Goal: Entertainment & Leisure: Consume media (video, audio)

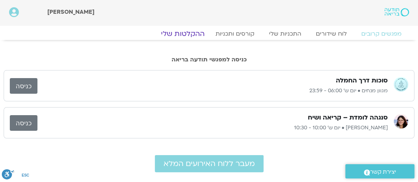
click at [181, 33] on link "ההקלטות שלי" at bounding box center [182, 33] width 61 height 9
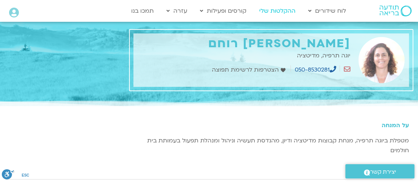
click at [281, 12] on link "ההקלטות שלי" at bounding box center [278, 11] width 44 height 14
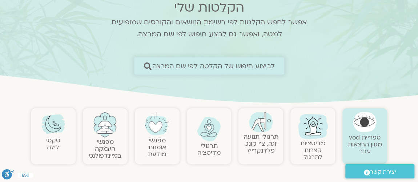
scroll to position [88, 0]
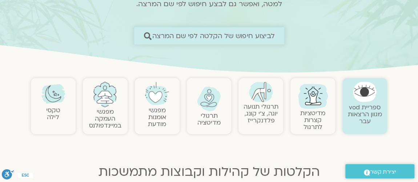
click at [173, 37] on span "לביצוע חיפוש של הקלטה לפי שם המרצה" at bounding box center [213, 36] width 122 height 8
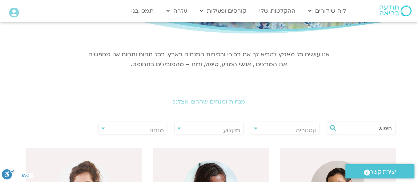
scroll to position [44, 0]
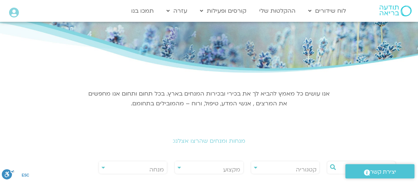
click at [102, 166] on div "**********" at bounding box center [133, 167] width 69 height 13
click at [141, 170] on span "מנחה" at bounding box center [133, 169] width 68 height 17
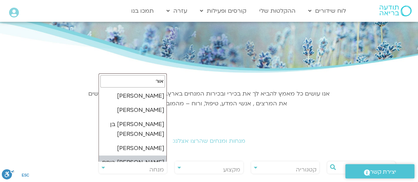
type input "אור"
select select "*****"
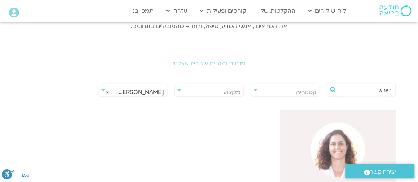
scroll to position [132, 0]
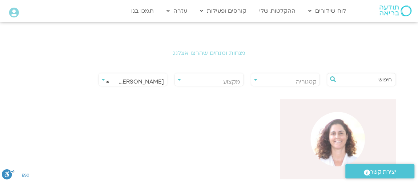
click at [331, 148] on img at bounding box center [337, 139] width 55 height 55
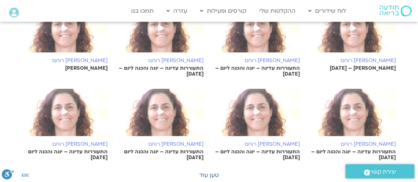
scroll to position [441, 0]
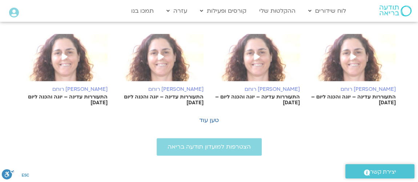
scroll to position [396, 0]
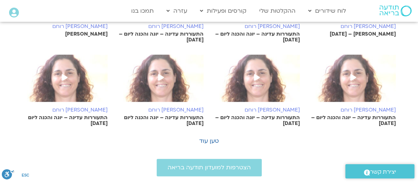
scroll to position [441, 0]
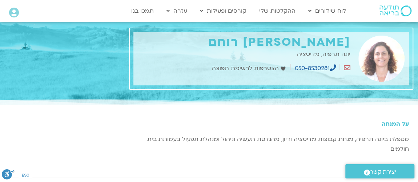
scroll to position [0, 0]
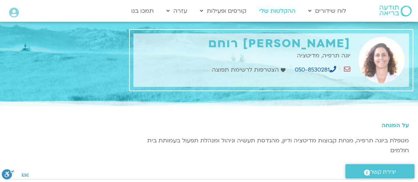
click at [282, 9] on link "ההקלטות שלי" at bounding box center [278, 11] width 44 height 14
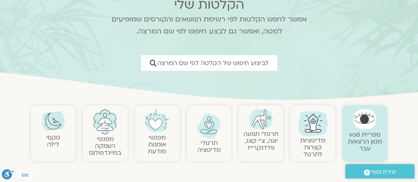
scroll to position [44, 0]
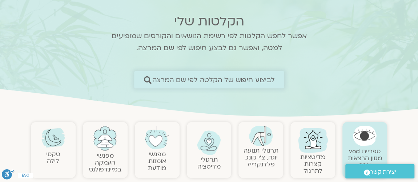
click at [197, 79] on span "לביצוע חיפוש של הקלטה לפי שם המרצה" at bounding box center [213, 80] width 122 height 8
click at [184, 78] on span "לביצוע חיפוש של הקלטה לפי שם המרצה" at bounding box center [213, 80] width 122 height 8
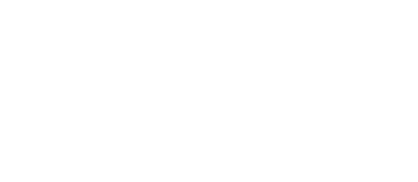
click at [0, 0] on html at bounding box center [0, 0] width 0 height 0
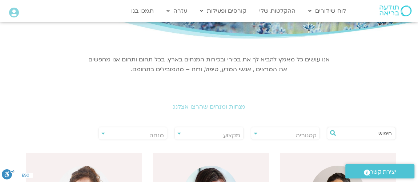
scroll to position [88, 0]
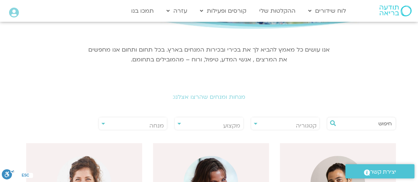
click at [195, 95] on h2 "מנחות ומנחים שהרצו אצלנו:" at bounding box center [208, 97] width 407 height 7
click at [102, 124] on div "**********" at bounding box center [133, 123] width 69 height 13
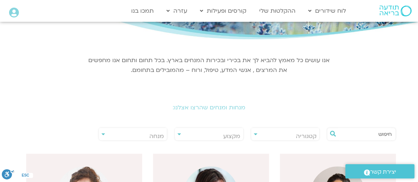
scroll to position [132, 0]
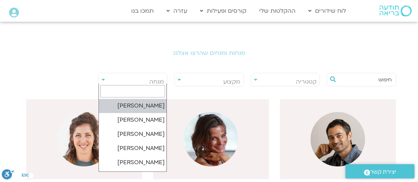
click at [134, 80] on span "מנחה" at bounding box center [133, 81] width 68 height 17
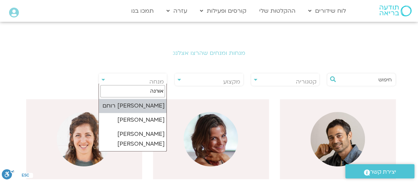
type input "אורנה"
select select "*****"
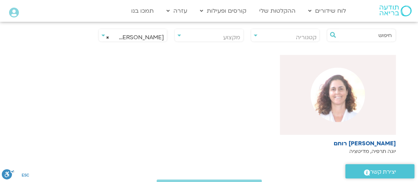
scroll to position [176, 0]
click at [332, 90] on img at bounding box center [337, 95] width 55 height 55
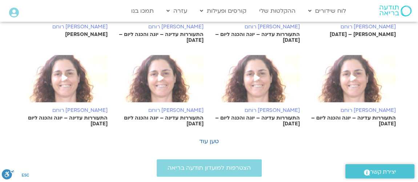
scroll to position [441, 0]
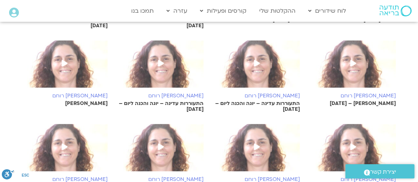
scroll to position [350, 0]
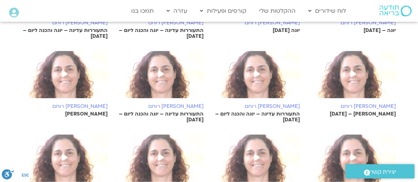
click at [160, 73] on icon at bounding box center [161, 74] width 6 height 7
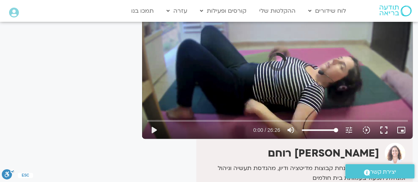
scroll to position [44, 0]
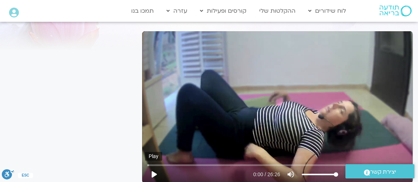
click at [150, 173] on button "play_arrow" at bounding box center [153, 174] width 17 height 17
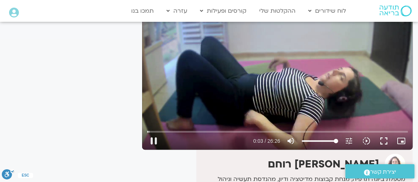
scroll to position [88, 0]
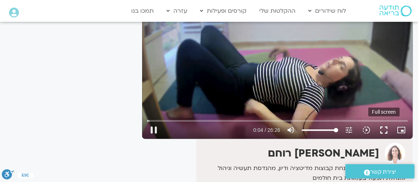
click at [385, 129] on button "fullscreen" at bounding box center [383, 129] width 17 height 17
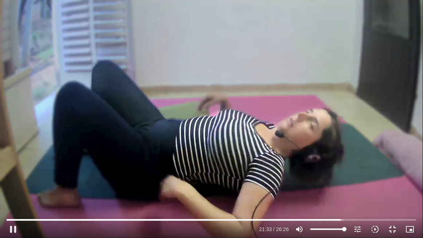
click at [355, 211] on div "Skip Ad 25:55 pause 21:33 / 26:26 volume_up Mute tune Resolution Auto 720p slow…" at bounding box center [211, 119] width 423 height 238
click at [12, 230] on button "play_arrow" at bounding box center [12, 228] width 17 height 17
click at [394, 229] on button "fullscreen_exit" at bounding box center [391, 228] width 17 height 17
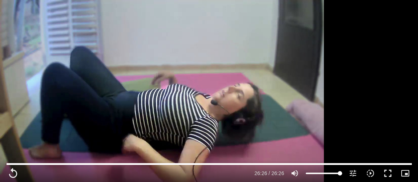
scroll to position [0, 0]
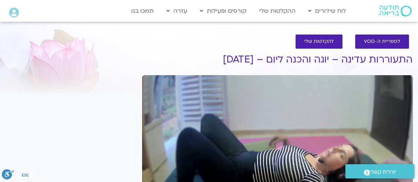
type input "1586.32"
